Goal: Task Accomplishment & Management: Use online tool/utility

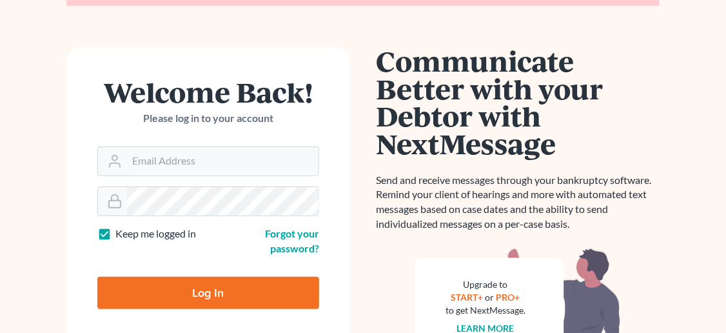
scroll to position [107, 0]
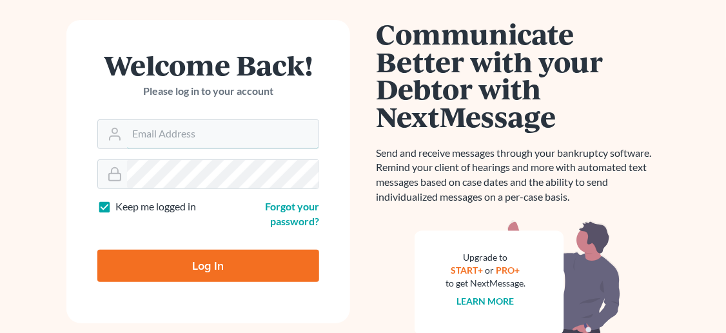
type input "[EMAIL_ADDRESS][DOMAIN_NAME]"
click at [184, 272] on input "Log In" at bounding box center [208, 265] width 222 height 32
type input "Thinking..."
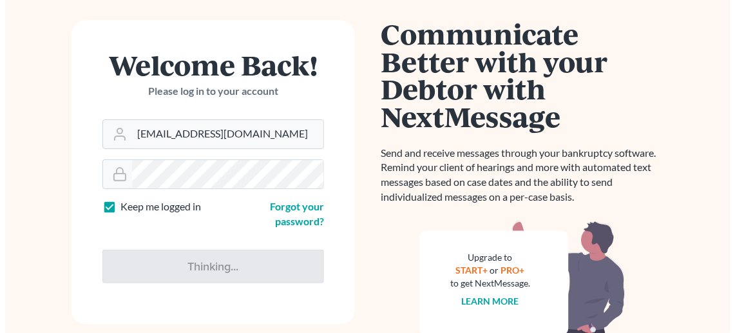
scroll to position [110, 0]
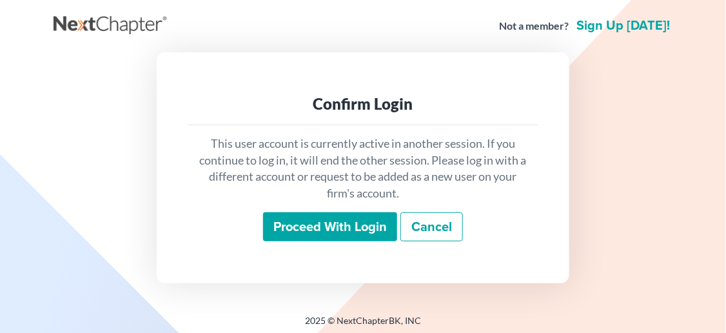
click at [360, 223] on input "Proceed with login" at bounding box center [330, 227] width 134 height 30
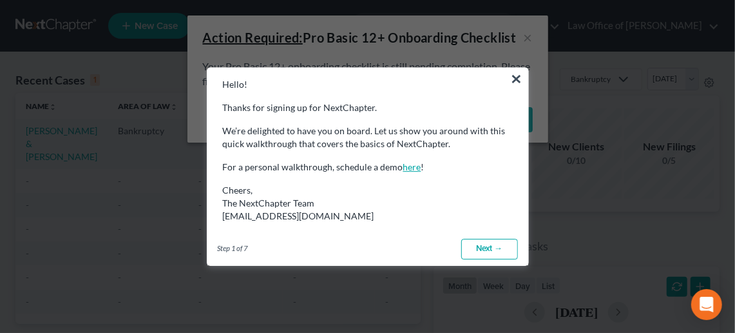
click at [415, 164] on link "here" at bounding box center [412, 166] width 18 height 11
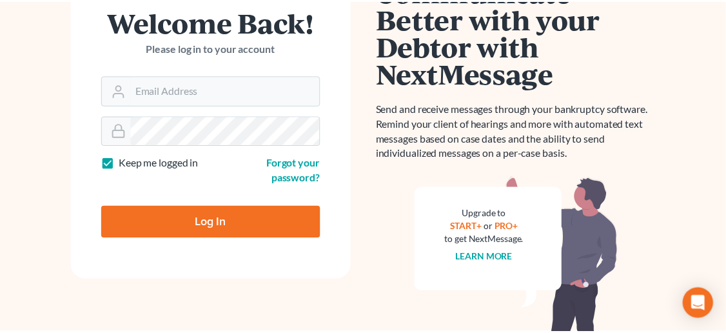
scroll to position [109, 0]
